Goal: Book appointment/travel/reservation

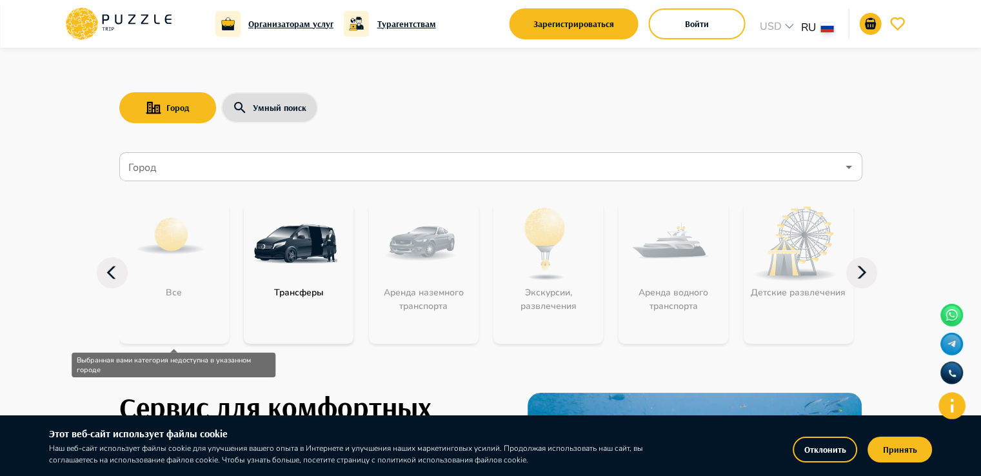
click at [197, 172] on input "Город" at bounding box center [482, 167] width 712 height 25
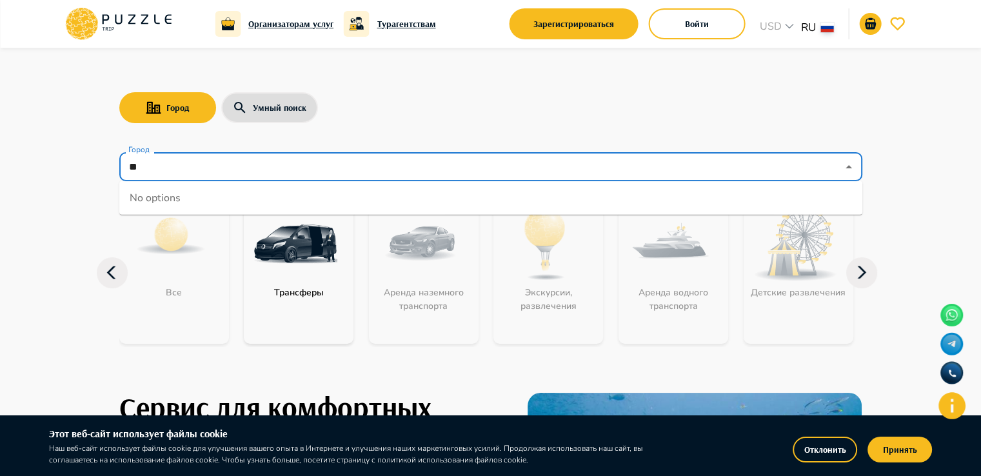
type input "*"
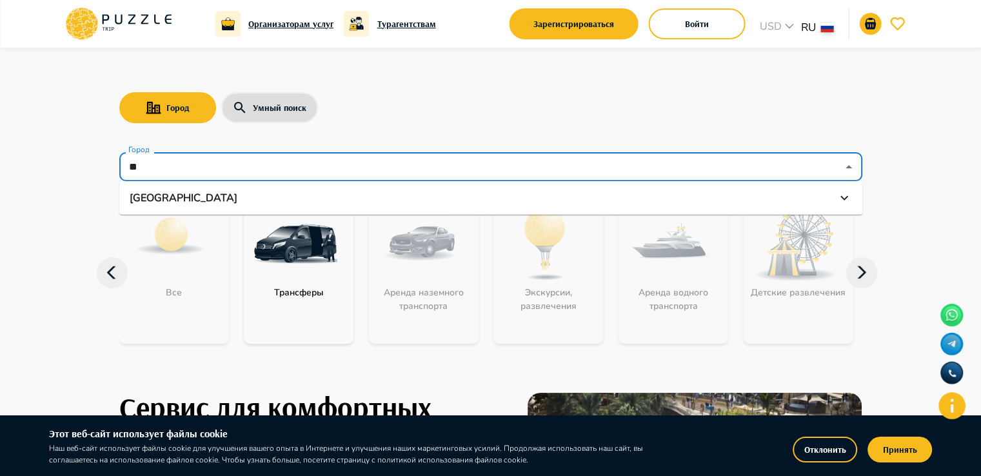
click at [150, 203] on p "[GEOGRAPHIC_DATA]" at bounding box center [184, 197] width 108 height 15
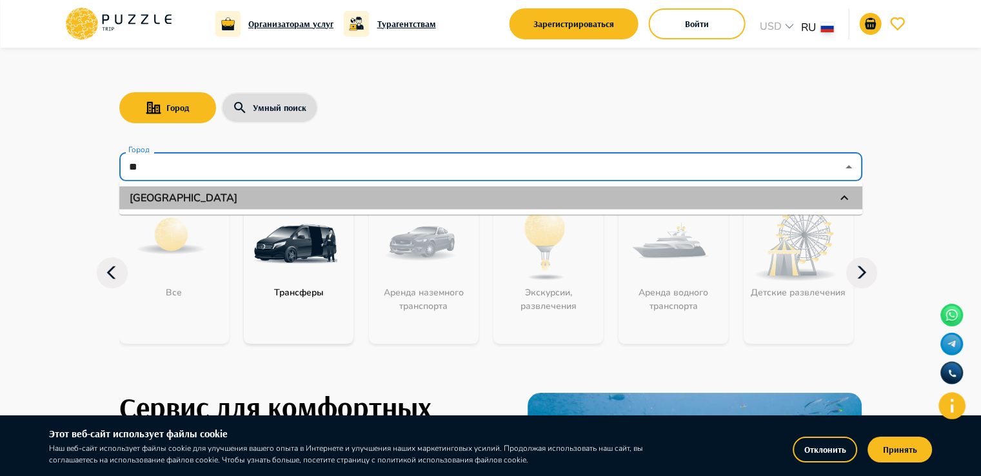
click at [134, 187] on li "[GEOGRAPHIC_DATA]" at bounding box center [490, 197] width 743 height 23
click at [134, 186] on li "[GEOGRAPHIC_DATA]" at bounding box center [490, 197] width 743 height 23
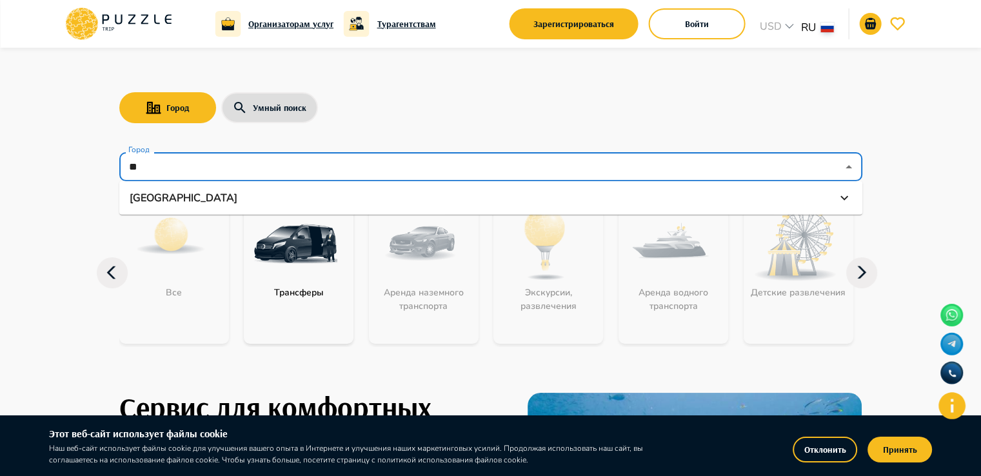
click at [134, 186] on li "[GEOGRAPHIC_DATA]" at bounding box center [490, 197] width 743 height 23
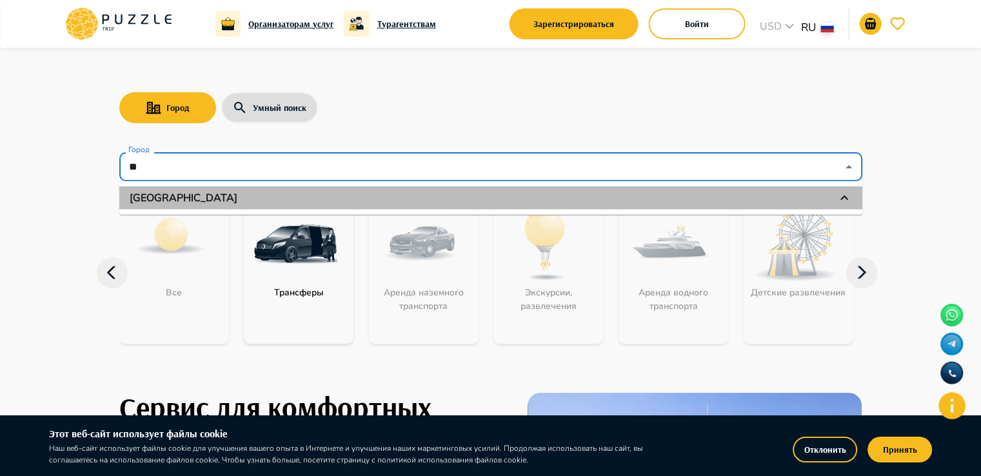
click at [134, 186] on li "[GEOGRAPHIC_DATA]" at bounding box center [490, 197] width 743 height 23
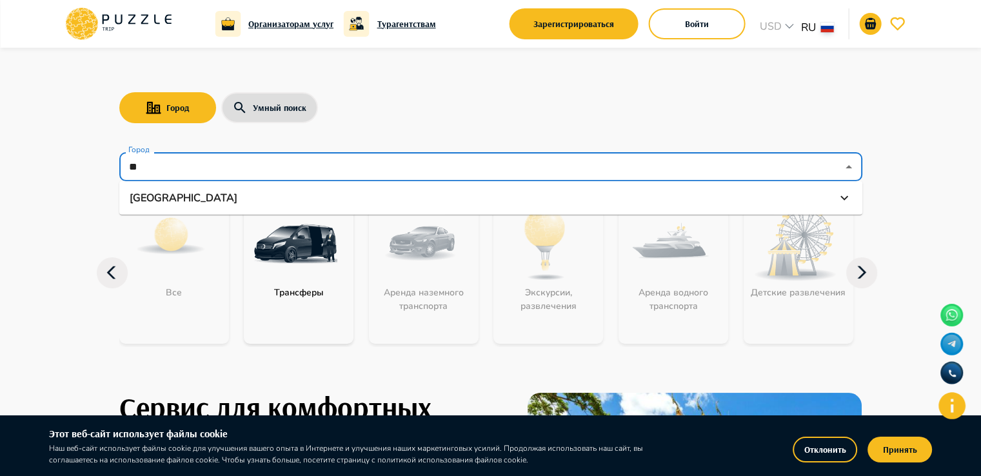
type input "**"
click at [857, 274] on icon at bounding box center [861, 272] width 31 height 31
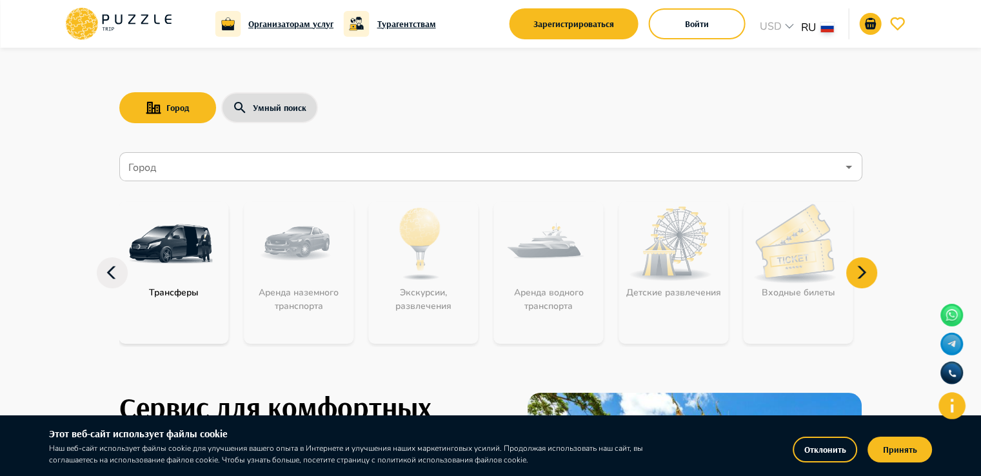
click at [857, 274] on icon at bounding box center [861, 272] width 31 height 31
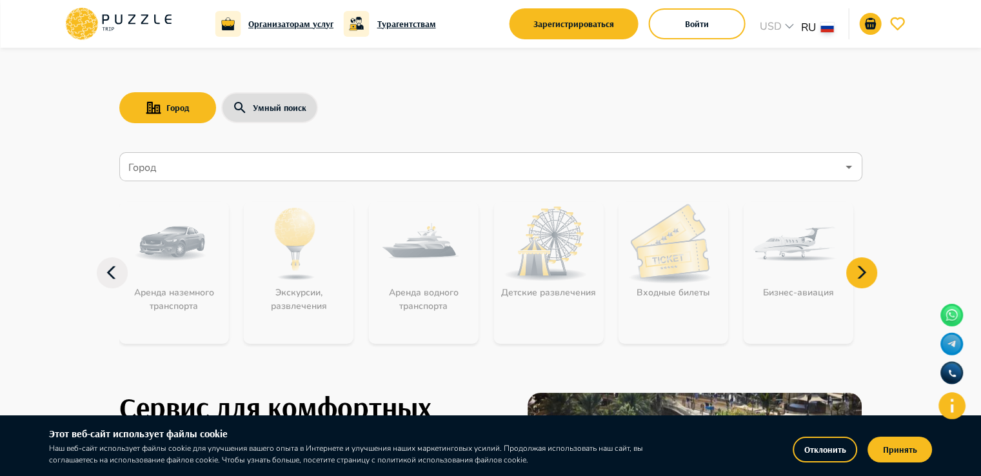
click at [857, 274] on icon at bounding box center [861, 272] width 31 height 31
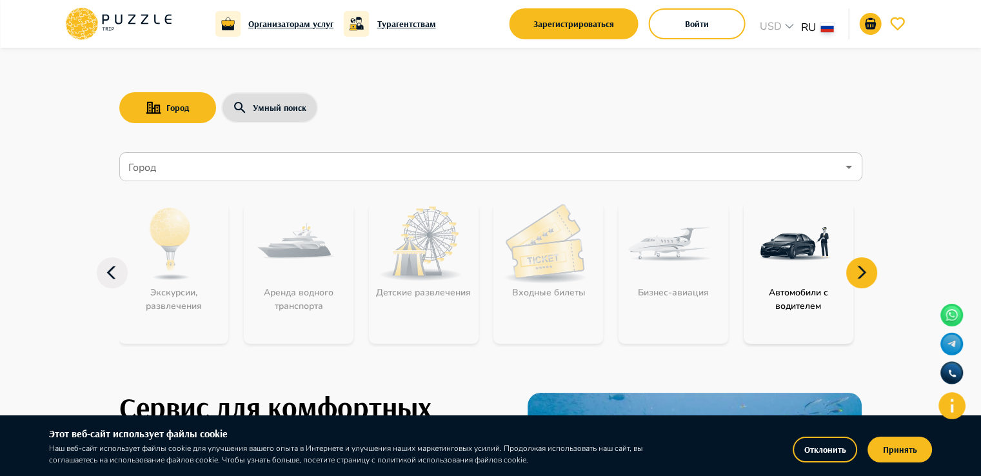
click at [859, 265] on icon at bounding box center [861, 272] width 31 height 31
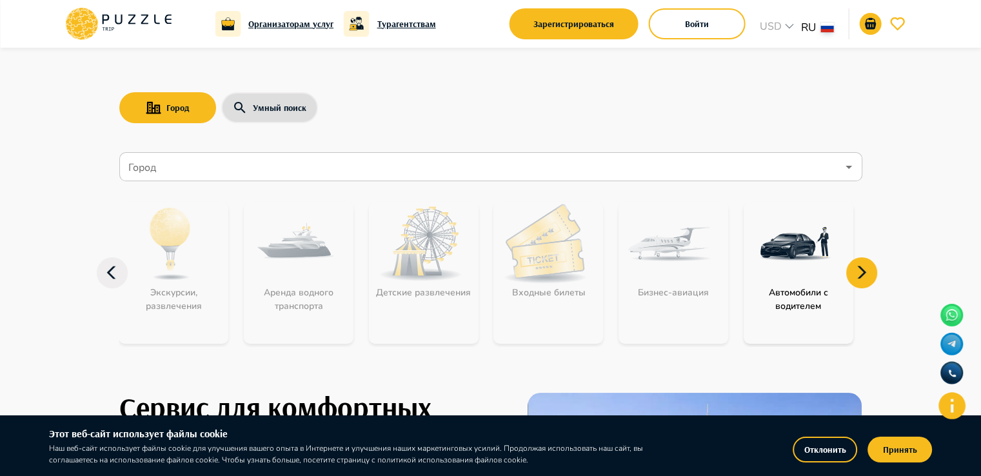
click at [859, 265] on icon at bounding box center [861, 272] width 31 height 31
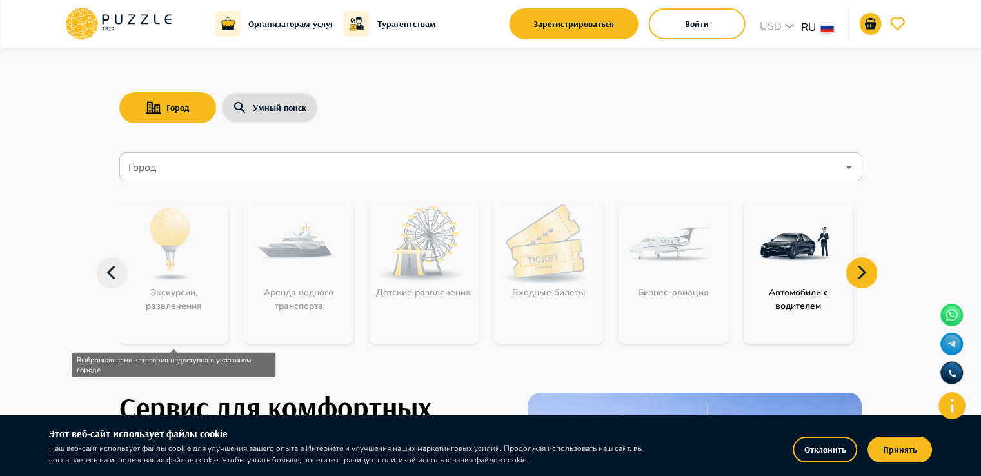
click at [124, 275] on icon at bounding box center [112, 272] width 31 height 31
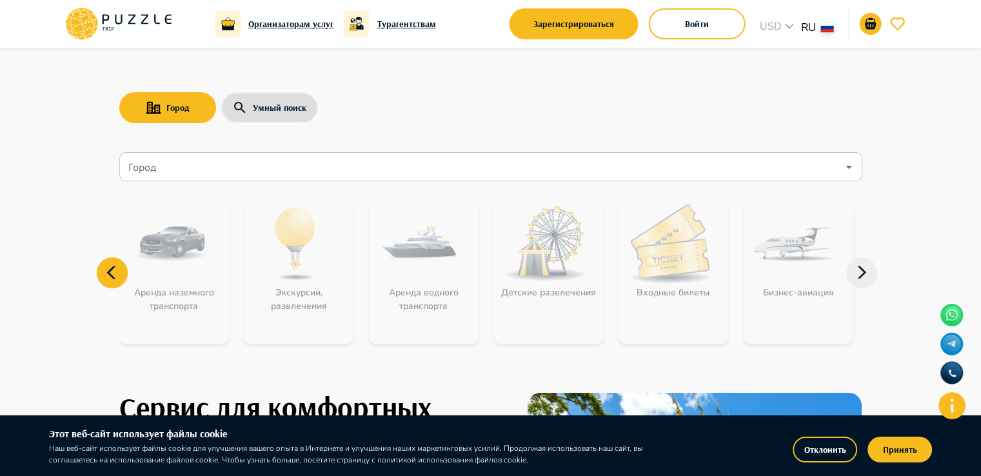
click at [123, 275] on icon at bounding box center [112, 272] width 31 height 31
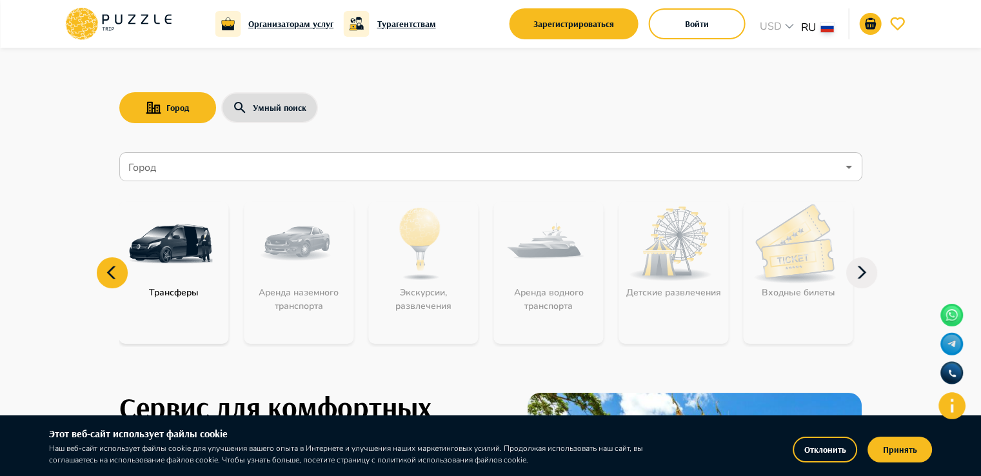
click at [123, 275] on icon at bounding box center [112, 272] width 31 height 31
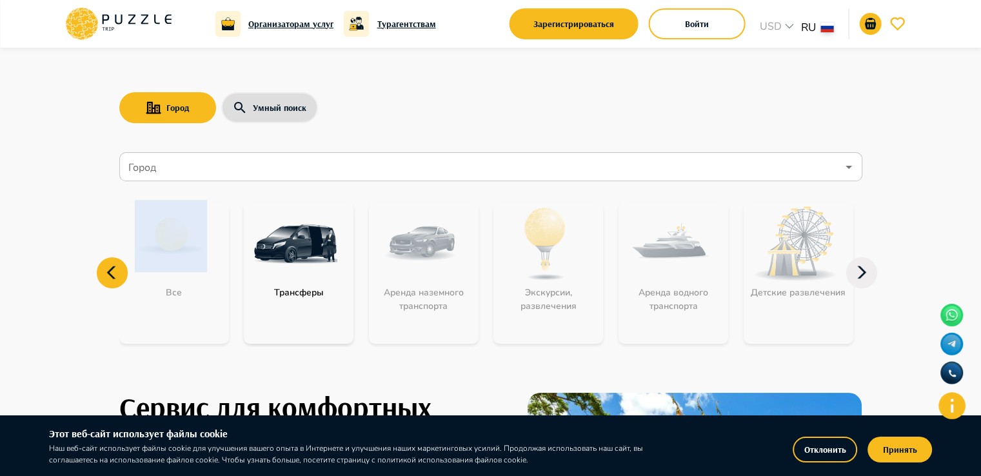
click at [123, 275] on icon at bounding box center [112, 272] width 31 height 31
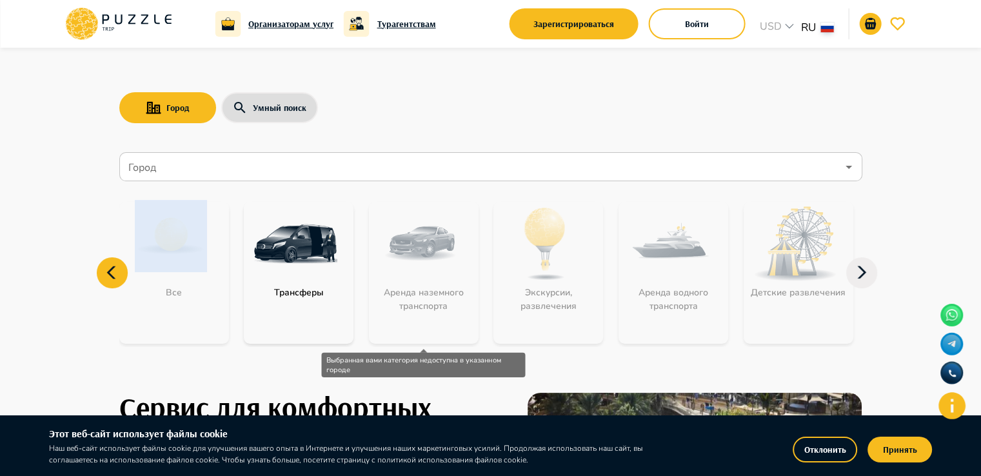
click at [397, 259] on div "Аренда наземного транспорта" at bounding box center [424, 273] width 110 height 142
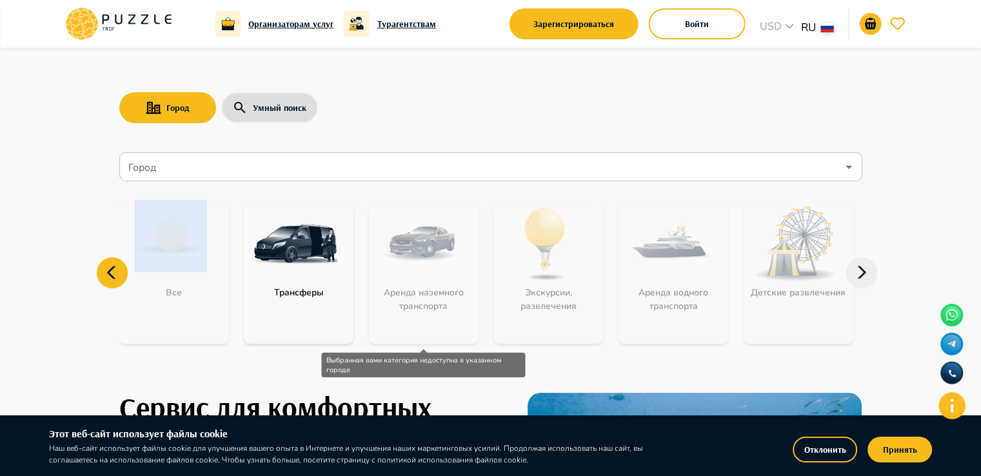
click at [397, 259] on div "Аренда наземного транспорта" at bounding box center [424, 273] width 110 height 142
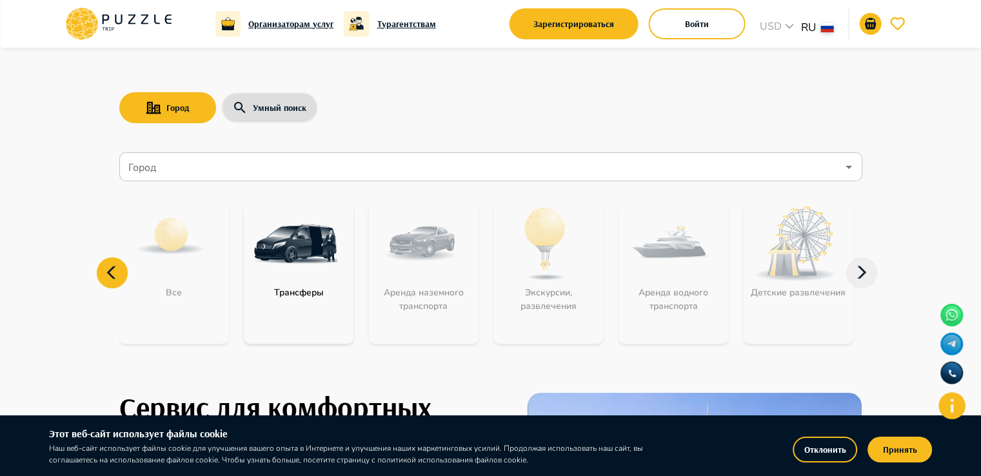
click at [187, 174] on input "Город" at bounding box center [482, 167] width 712 height 25
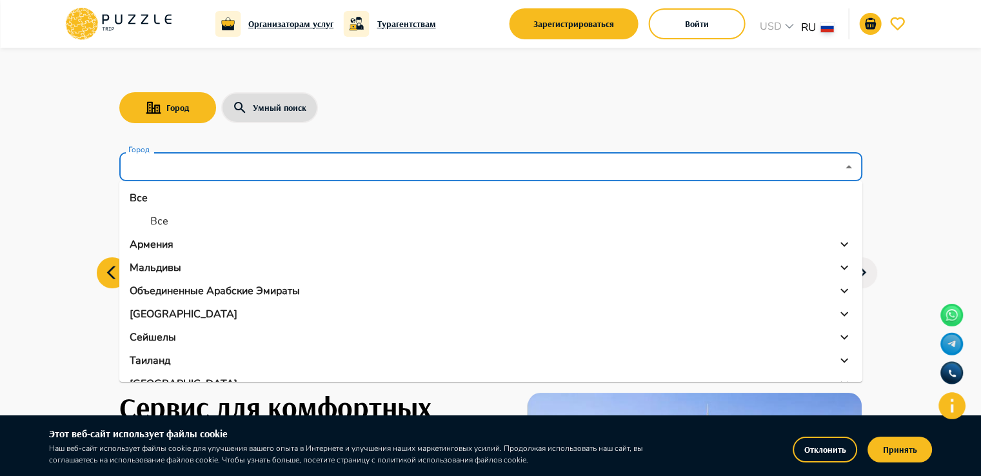
click at [187, 174] on input "Город" at bounding box center [482, 167] width 712 height 25
